Goal: Task Accomplishment & Management: Use online tool/utility

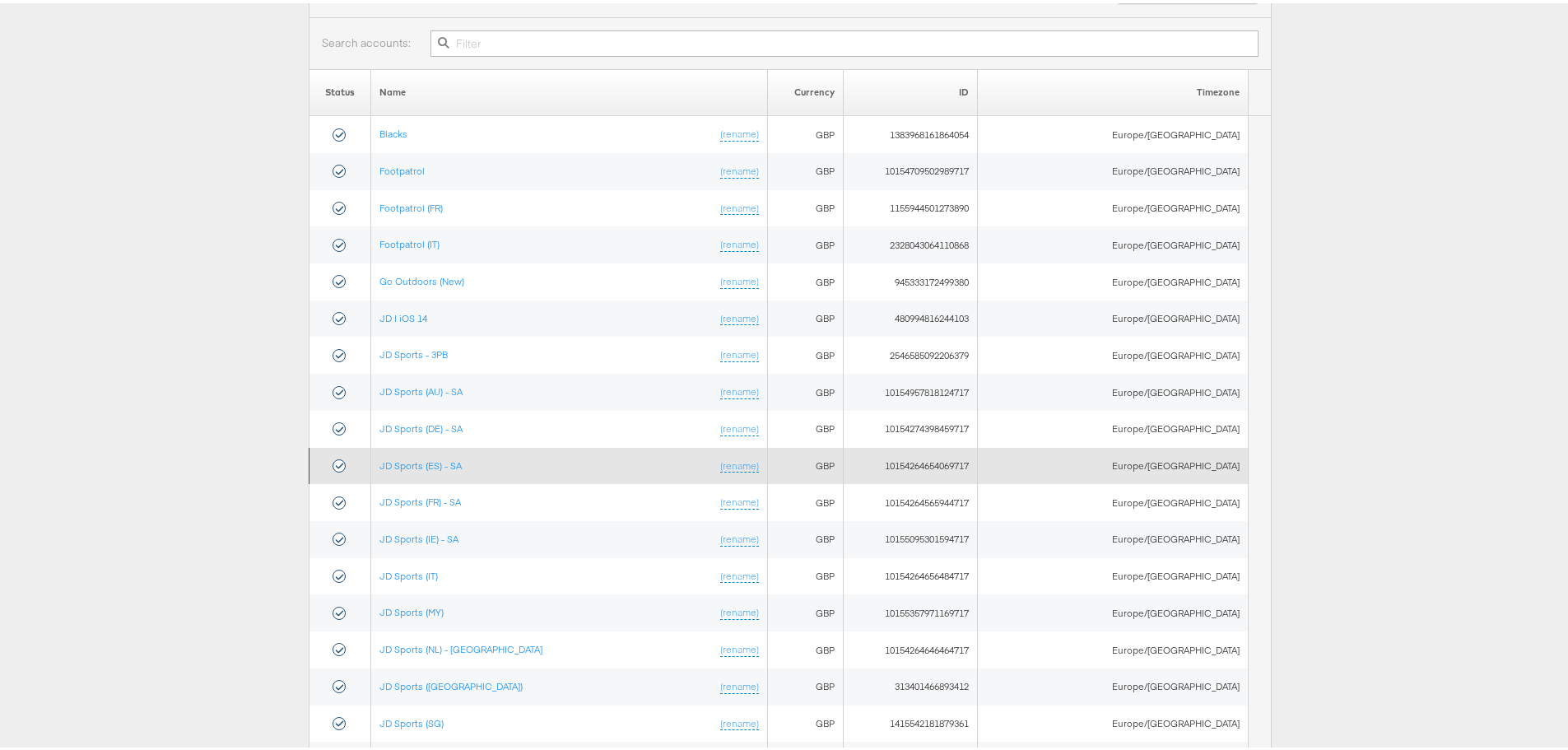
scroll to position [164, 0]
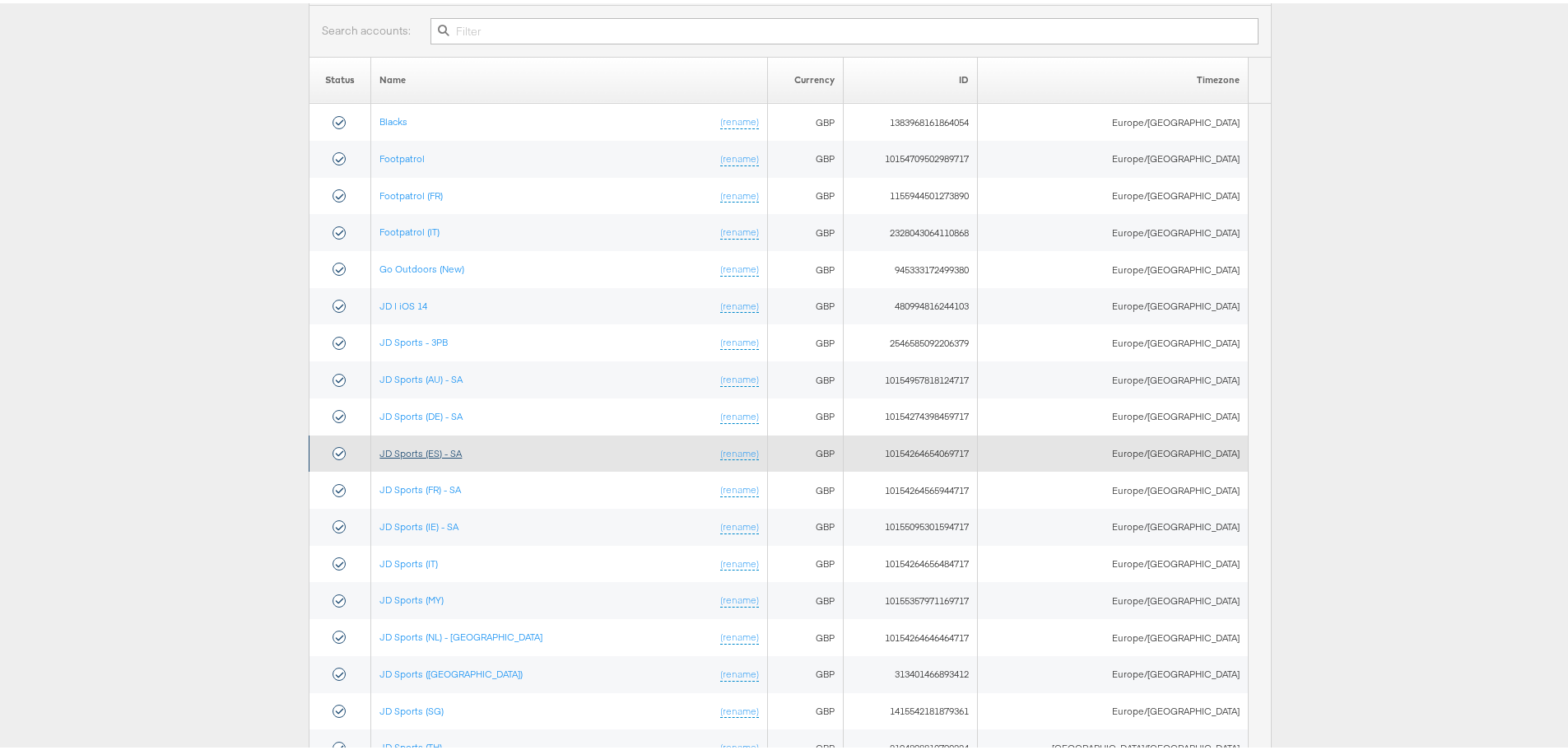
click at [447, 446] on link "JD Sports (ES) - SA" at bounding box center [420, 449] width 83 height 13
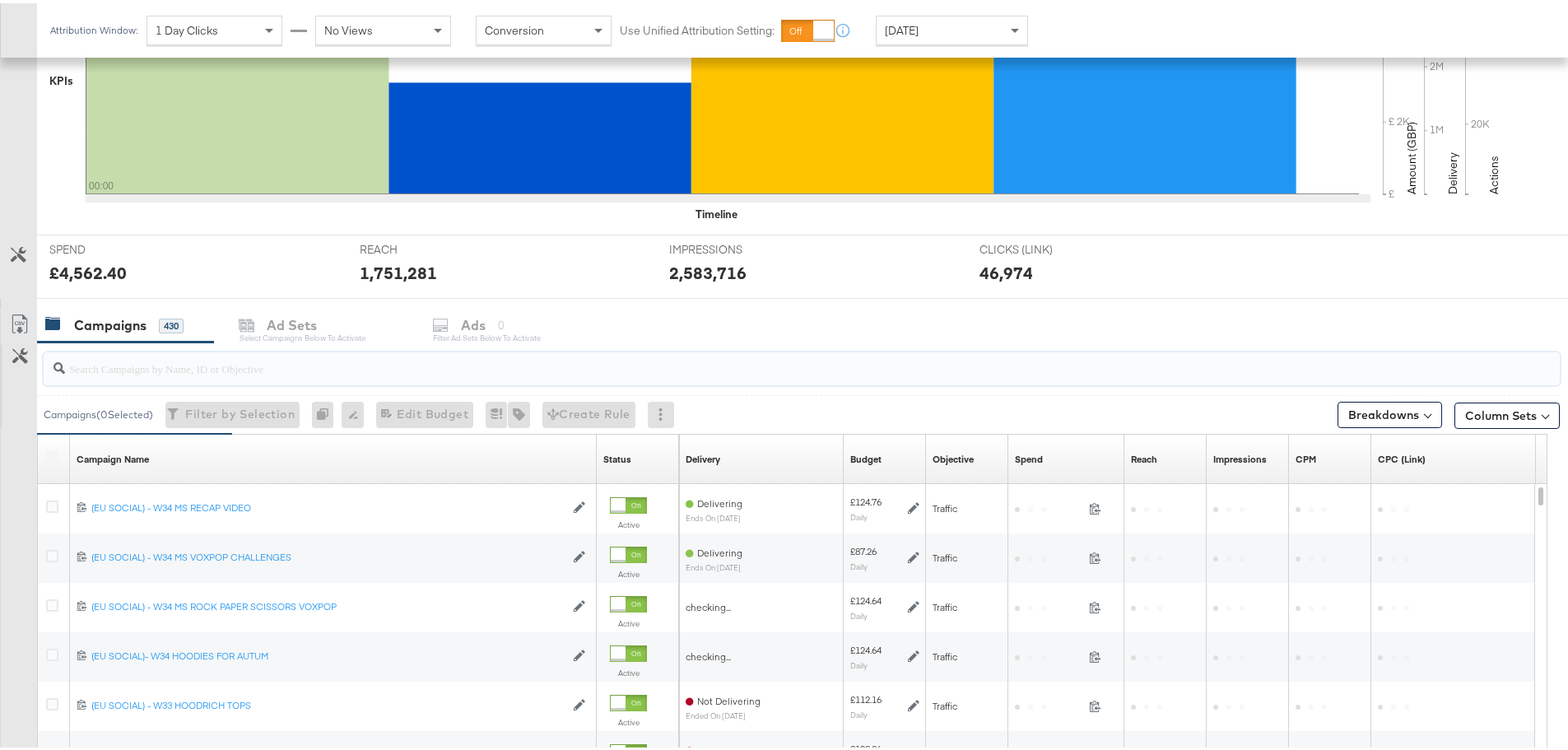
click at [175, 372] on input "search" at bounding box center [743, 358] width 1356 height 32
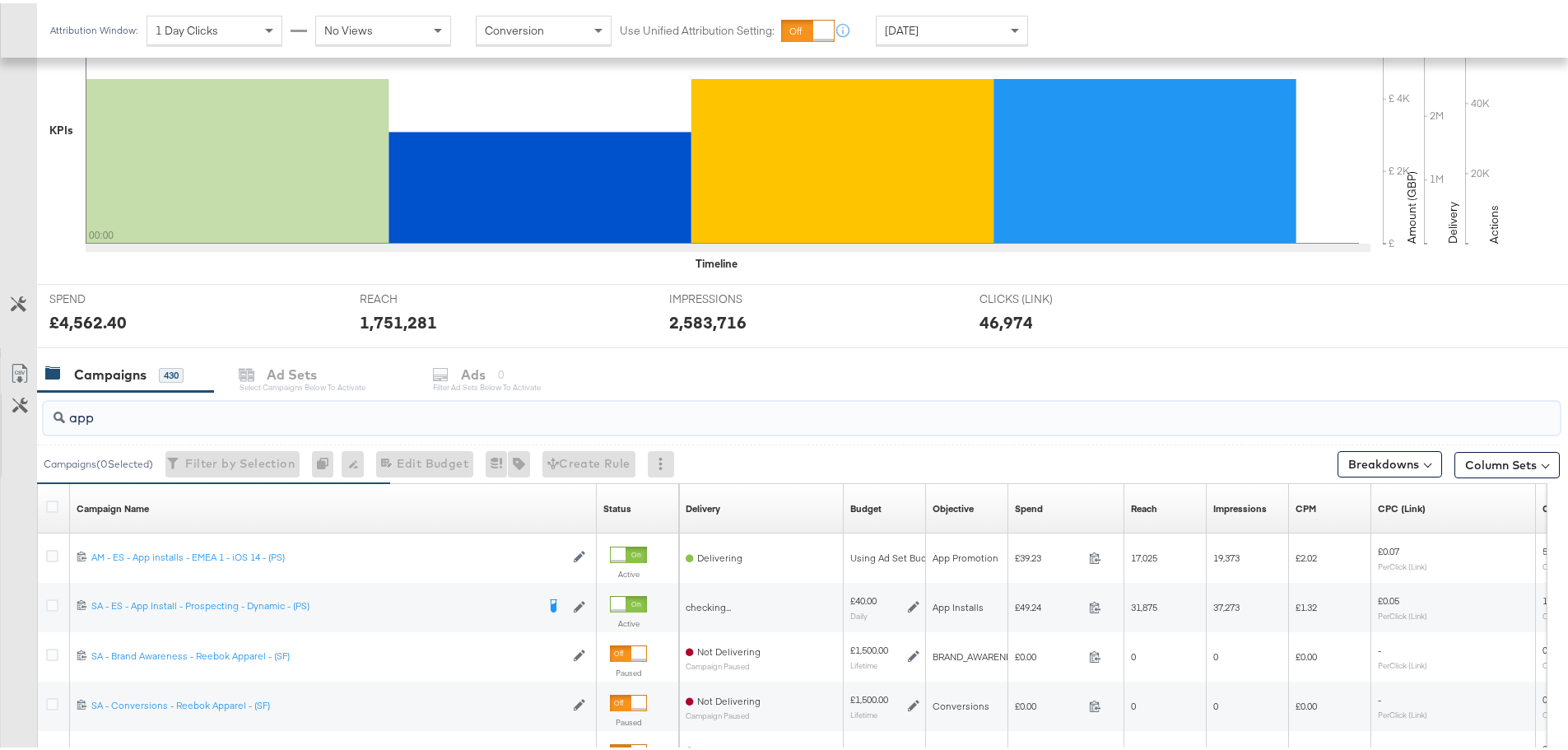
scroll to position [449, 0]
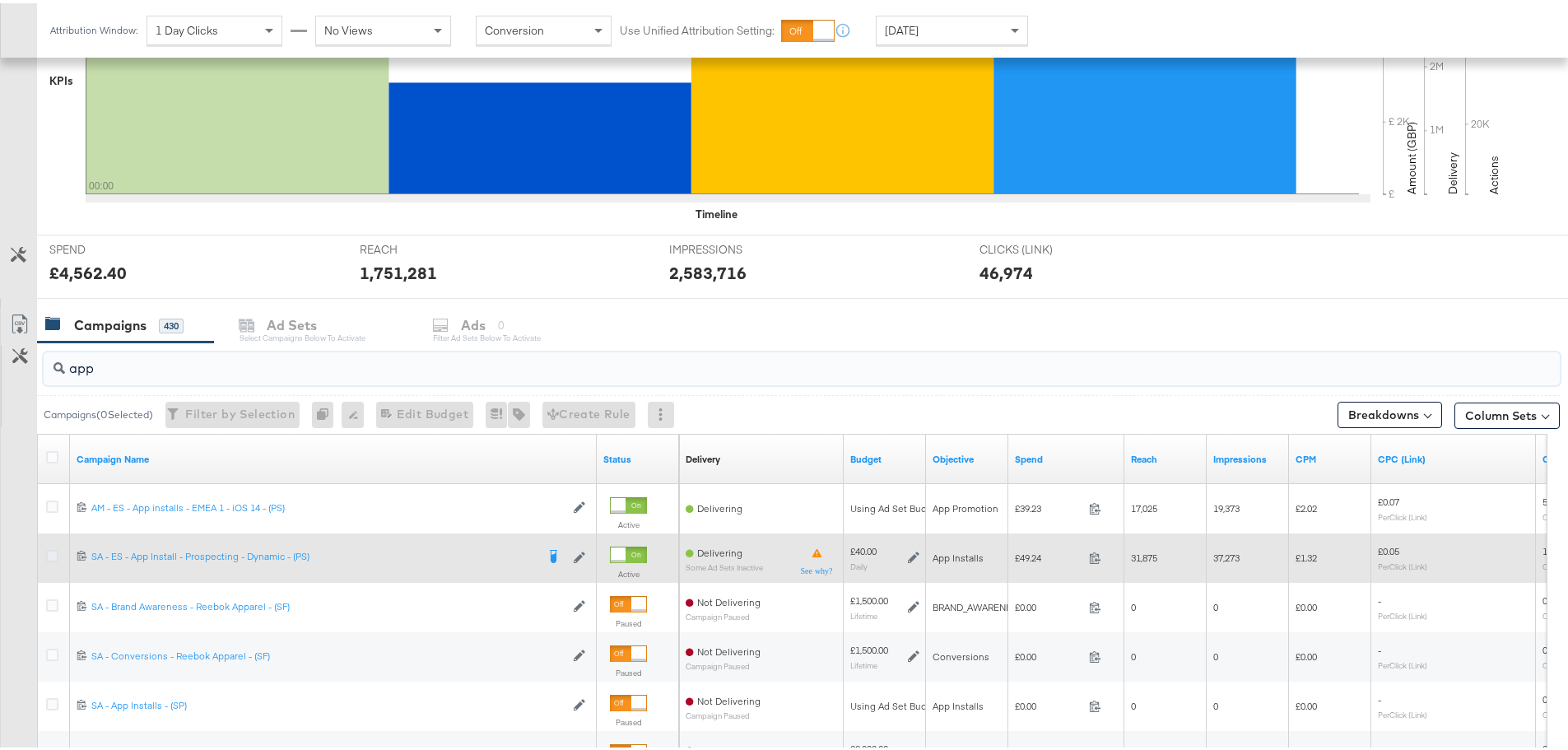
type input "app"
click at [56, 553] on icon at bounding box center [52, 553] width 13 height 13
click at [0, 0] on input "checkbox" at bounding box center [0, 0] width 0 height 0
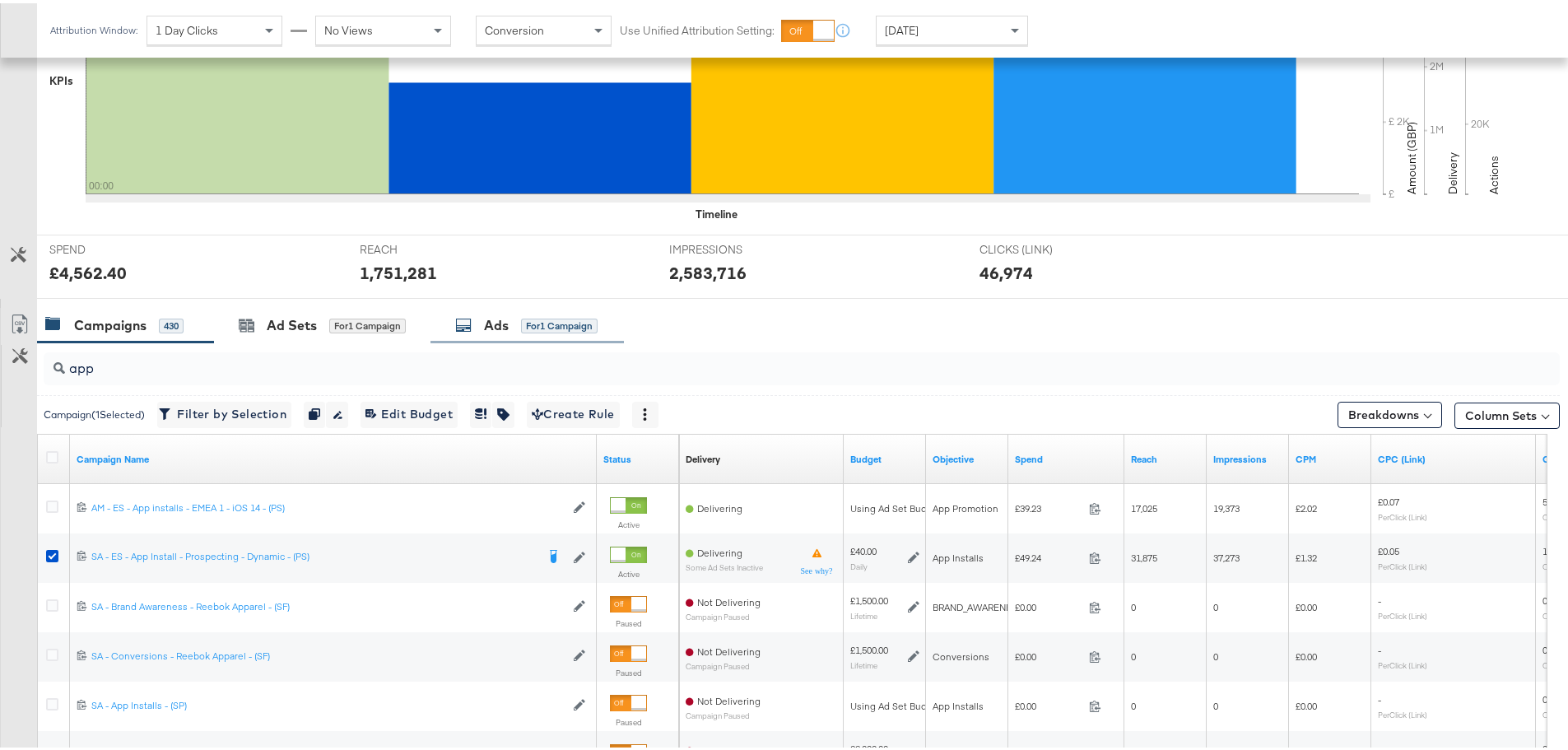
click at [504, 318] on div "Ads" at bounding box center [495, 321] width 24 height 18
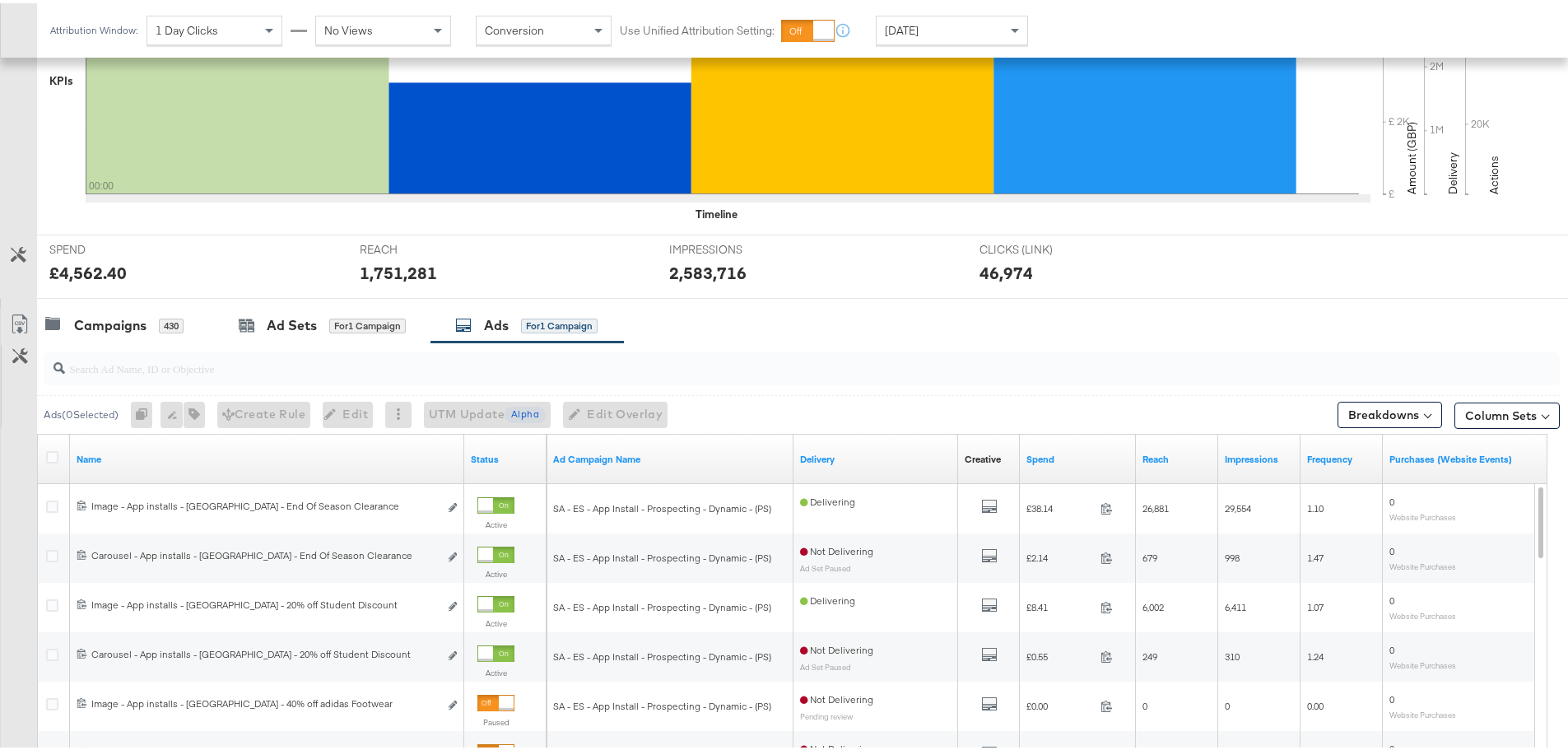
scroll to position [614, 0]
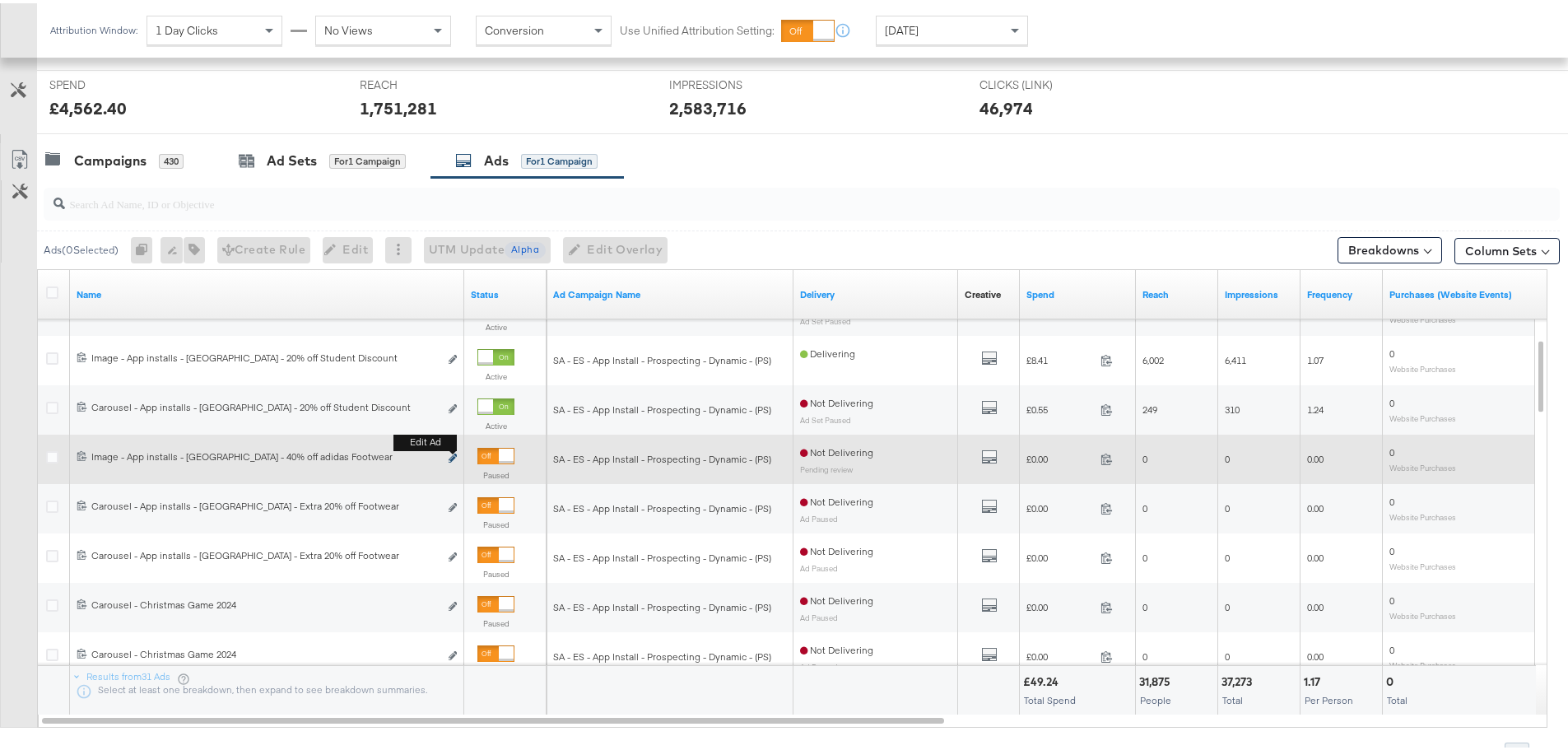
click at [452, 455] on icon "link" at bounding box center [453, 454] width 8 height 9
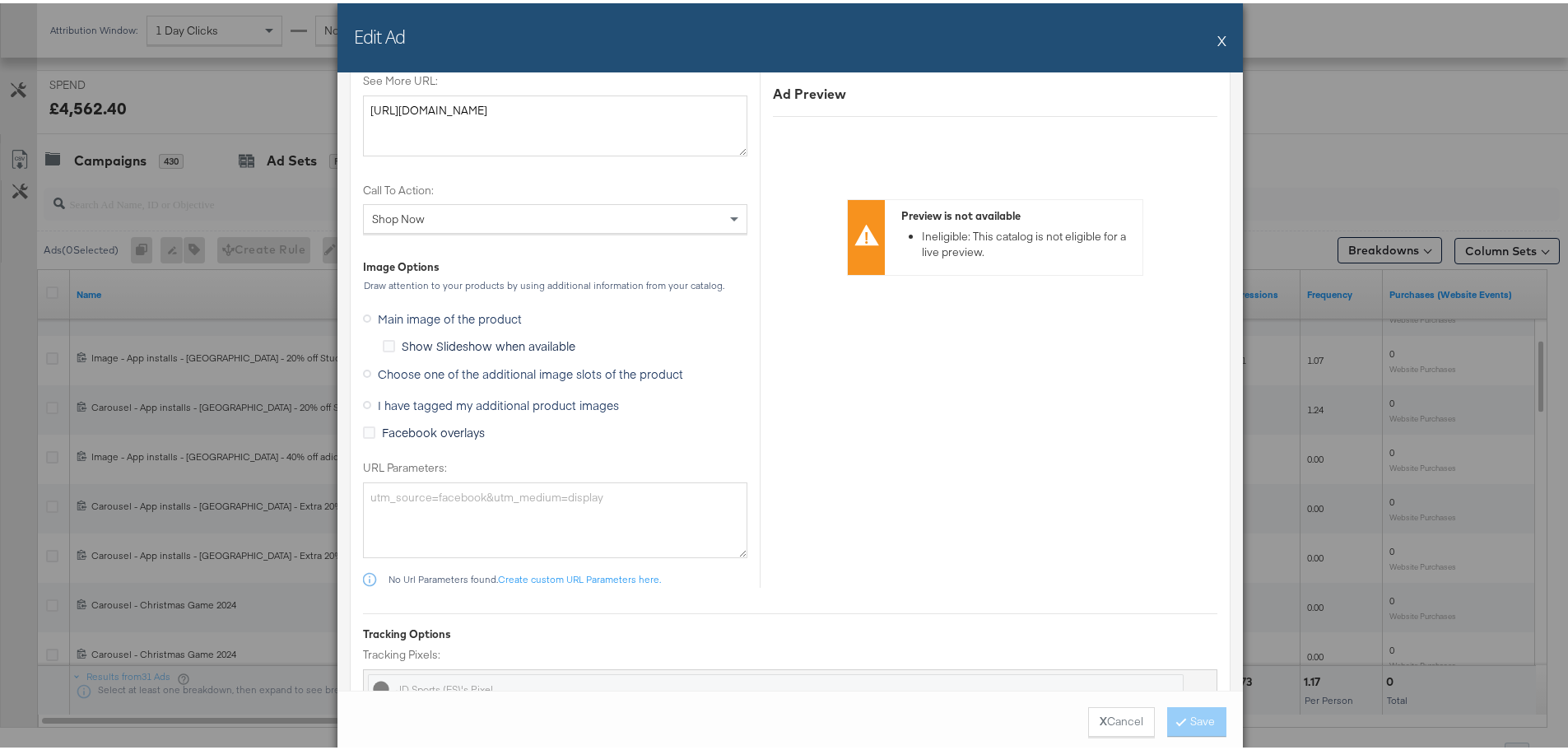
scroll to position [1563, 0]
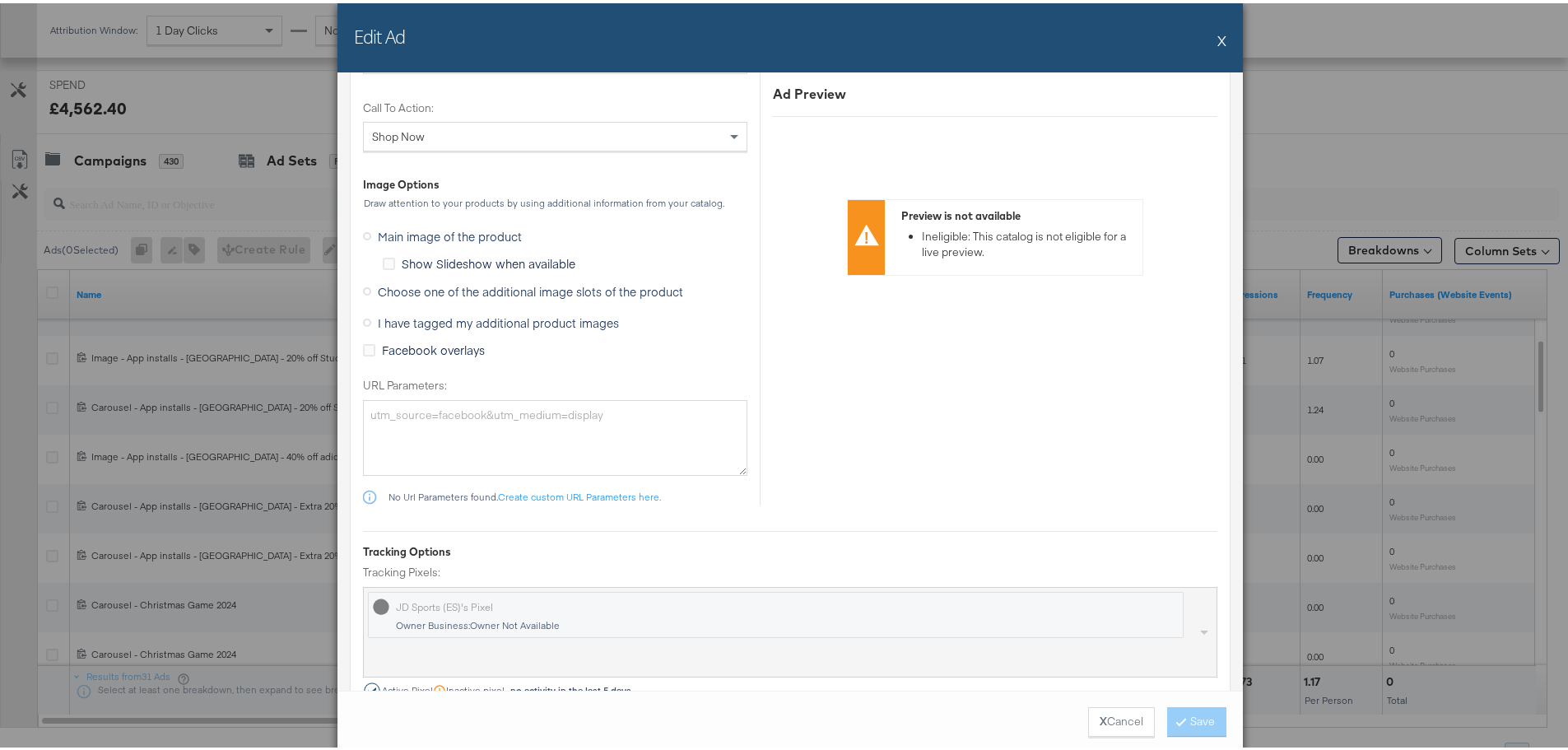
click at [365, 316] on icon at bounding box center [367, 319] width 8 height 8
click at [0, 0] on input "I have tagged my additional product images" at bounding box center [0, 0] width 0 height 0
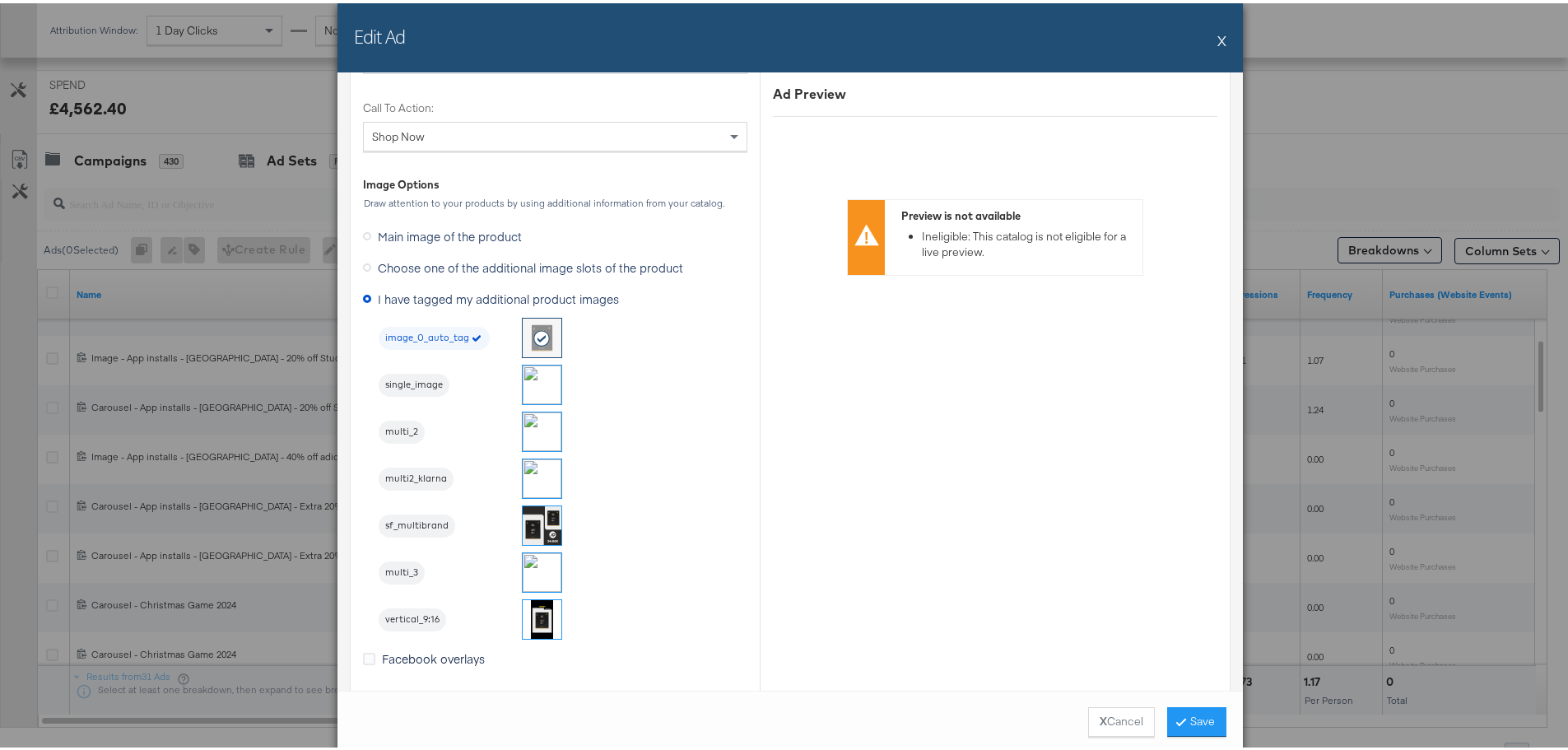
click at [530, 420] on img at bounding box center [542, 428] width 39 height 39
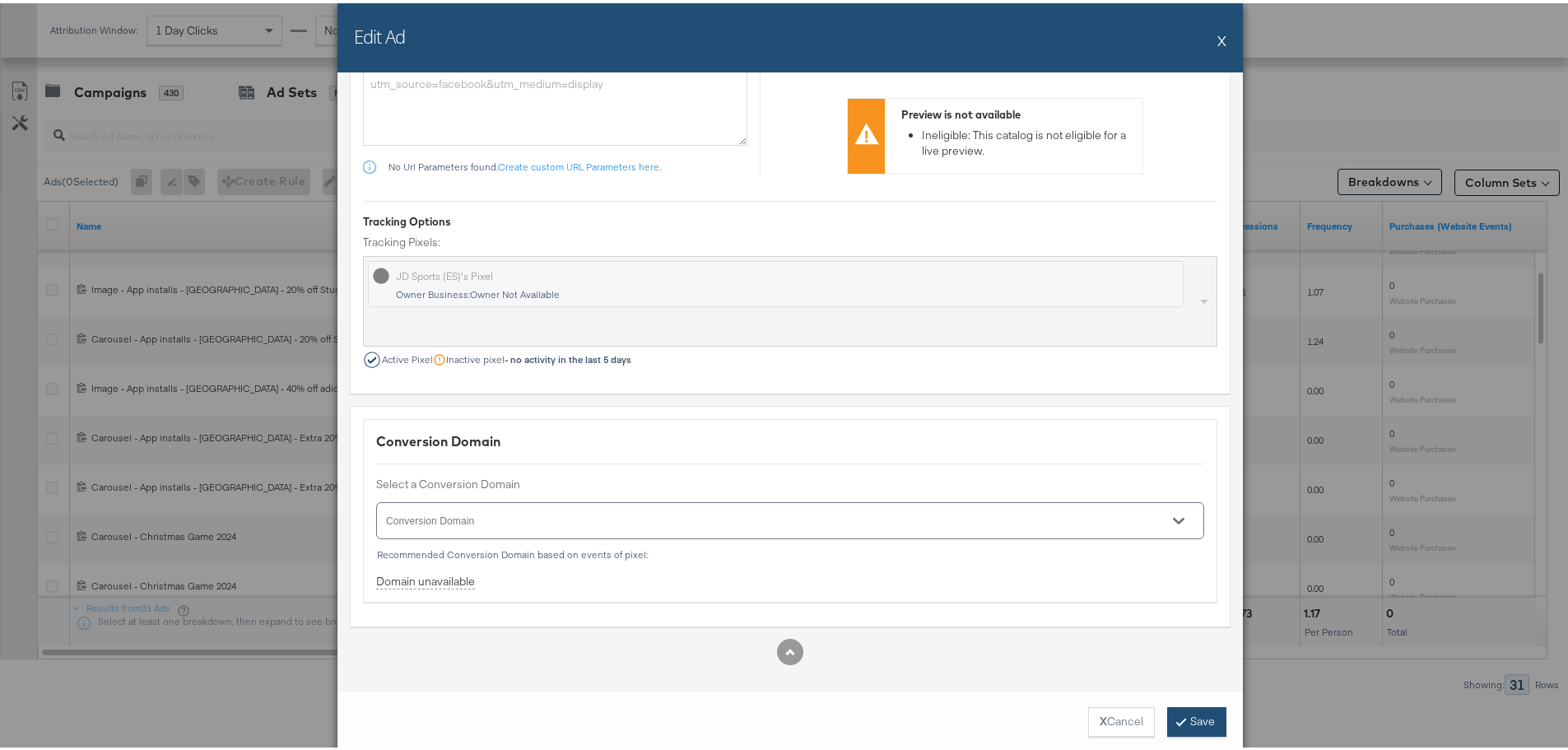
scroll to position [696, 0]
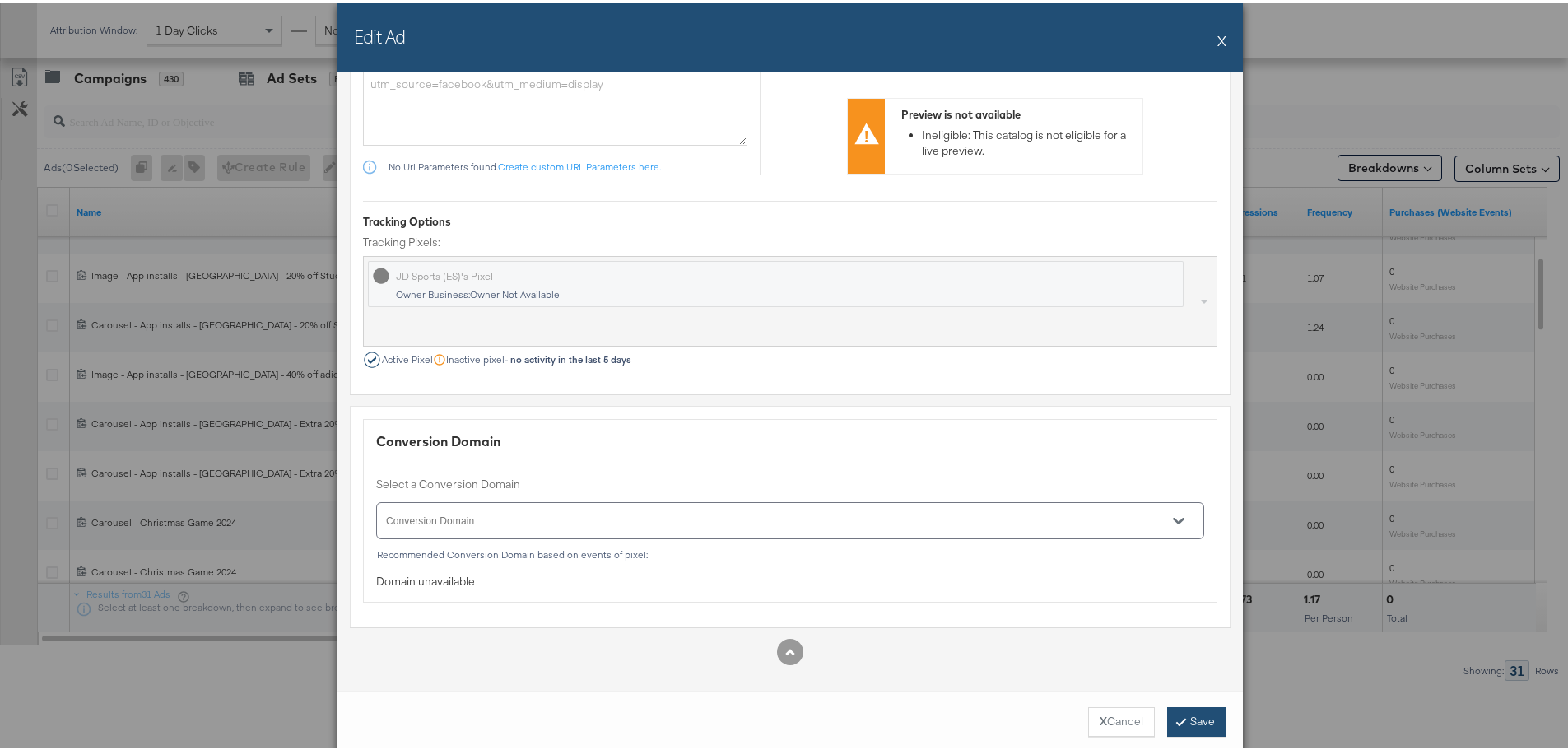
click at [1202, 716] on button "Save" at bounding box center [1196, 718] width 59 height 29
